Goal: Browse casually: Explore the website without a specific task or goal

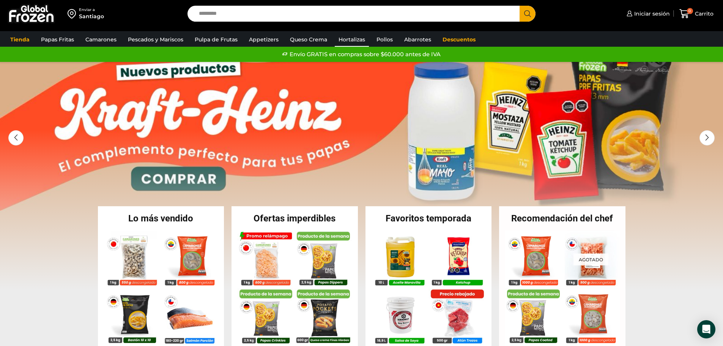
click at [352, 38] on link "Hortalizas" at bounding box center [352, 39] width 34 height 14
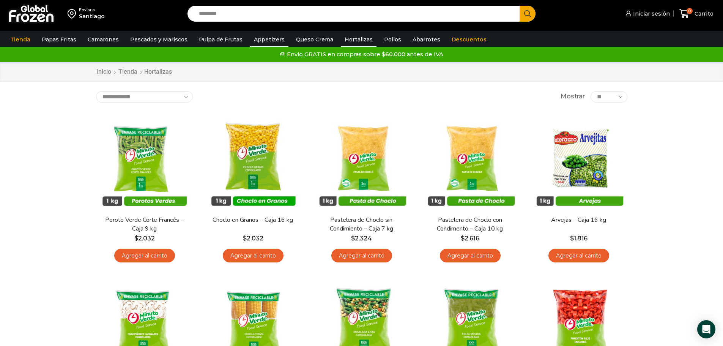
click at [259, 36] on link "Appetizers" at bounding box center [269, 39] width 38 height 14
